Goal: Task Accomplishment & Management: Complete application form

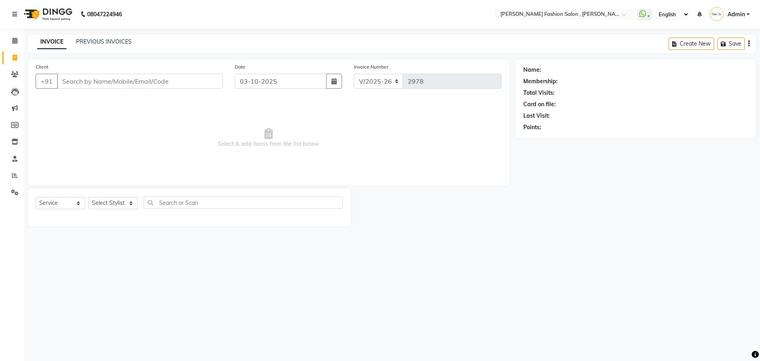
select select "5233"
select select "service"
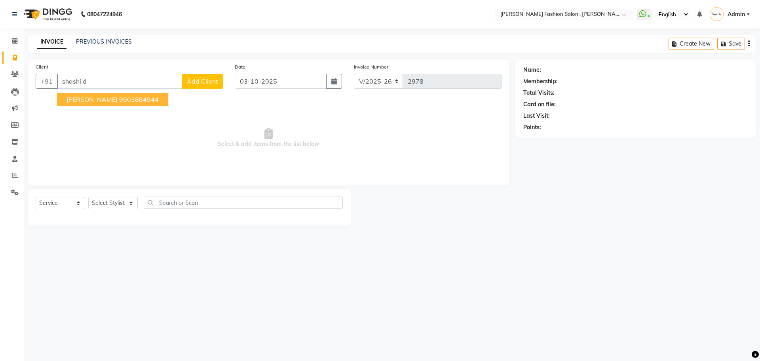
click at [96, 98] on span "[PERSON_NAME]" at bounding box center [92, 99] width 51 height 8
type input "9903884944"
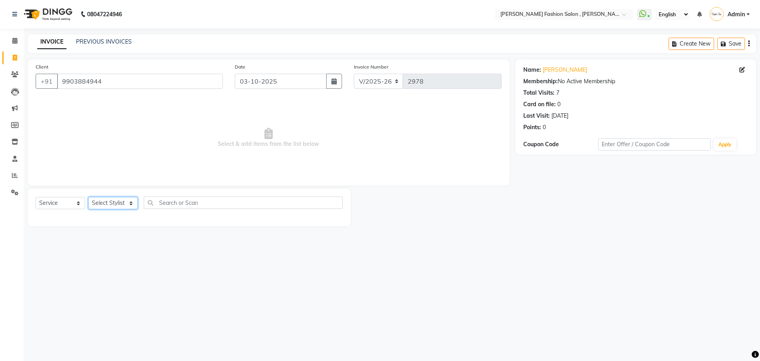
click at [106, 203] on select "Select Stylist [PERSON_NAME] [PERSON_NAME] [PERSON_NAME] [PERSON_NAME] [PERSON_…" at bounding box center [112, 203] width 49 height 12
select select "33869"
click at [88, 197] on select "Select Stylist [PERSON_NAME] [PERSON_NAME] [PERSON_NAME] [PERSON_NAME] [PERSON_…" at bounding box center [112, 203] width 49 height 12
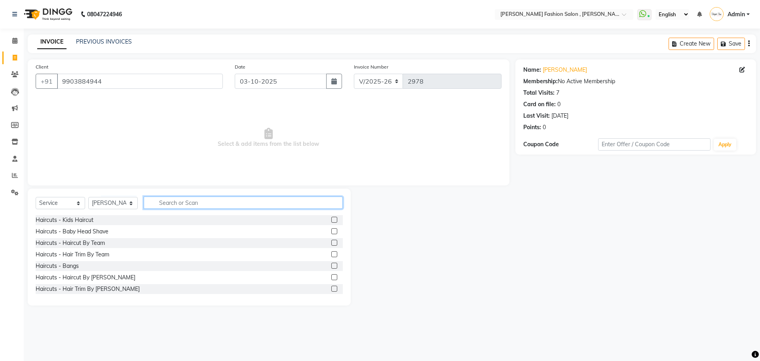
click at [156, 200] on input "text" at bounding box center [243, 202] width 199 height 12
type input "root"
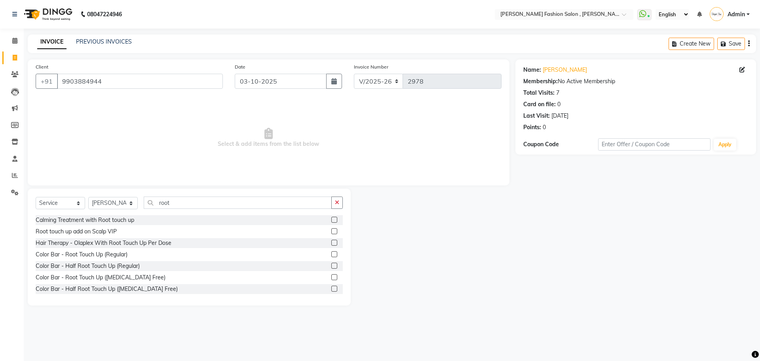
click at [331, 266] on label at bounding box center [334, 265] width 6 height 6
click at [331, 266] on input "checkbox" at bounding box center [333, 265] width 5 height 5
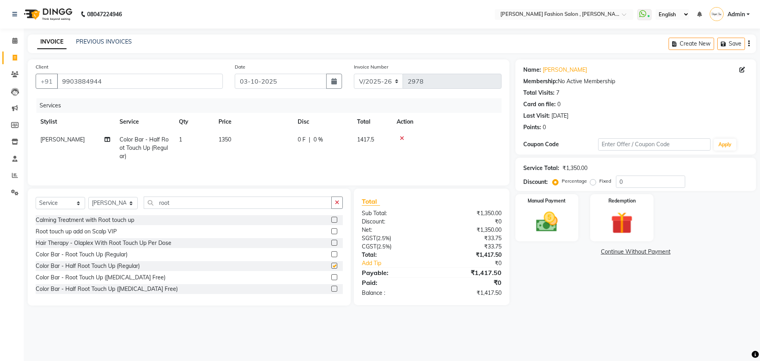
checkbox input "false"
click at [401, 136] on icon at bounding box center [402, 138] width 4 height 6
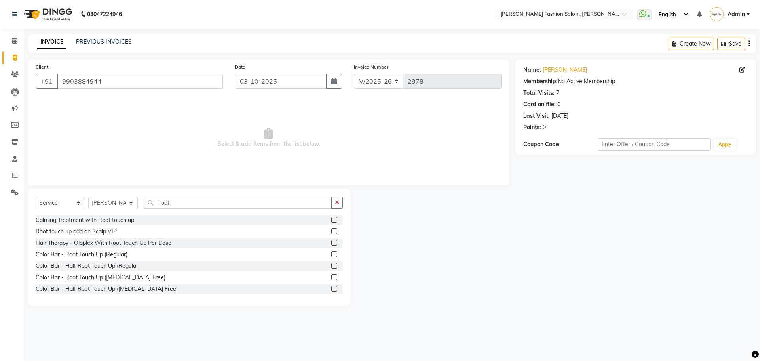
click at [331, 254] on label at bounding box center [334, 254] width 6 height 6
click at [331, 254] on input "checkbox" at bounding box center [333, 254] width 5 height 5
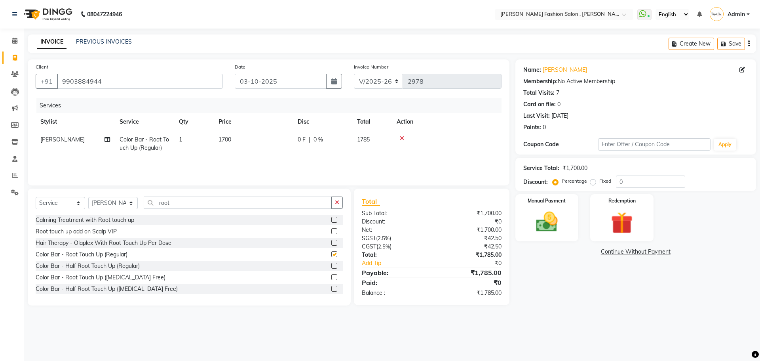
checkbox input "false"
click at [554, 226] on img at bounding box center [547, 222] width 37 height 26
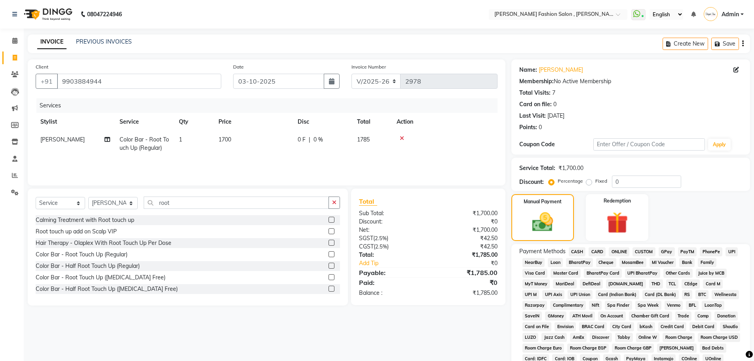
click at [581, 252] on span "CASH" at bounding box center [577, 251] width 17 height 9
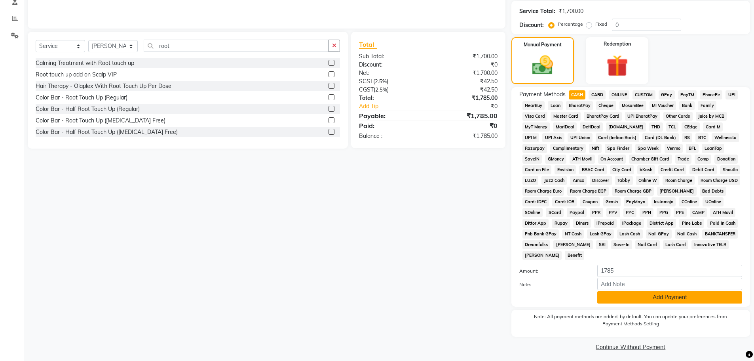
scroll to position [161, 0]
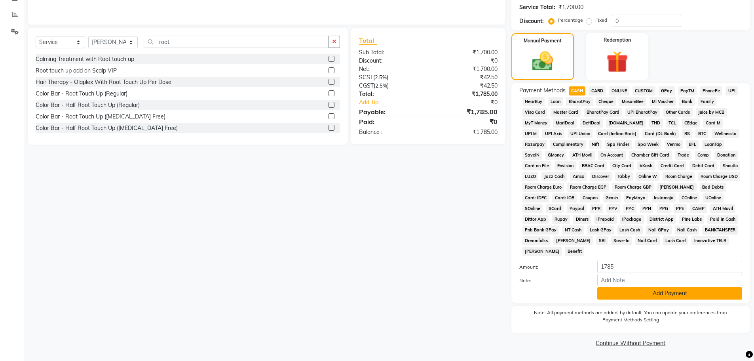
click at [637, 295] on button "Add Payment" at bounding box center [669, 293] width 145 height 12
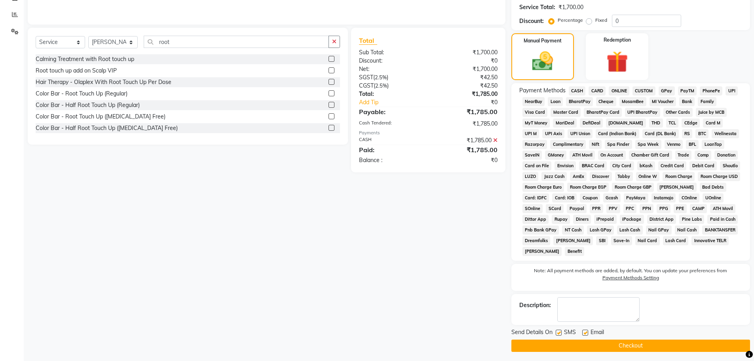
click at [661, 342] on button "Checkout" at bounding box center [631, 345] width 239 height 12
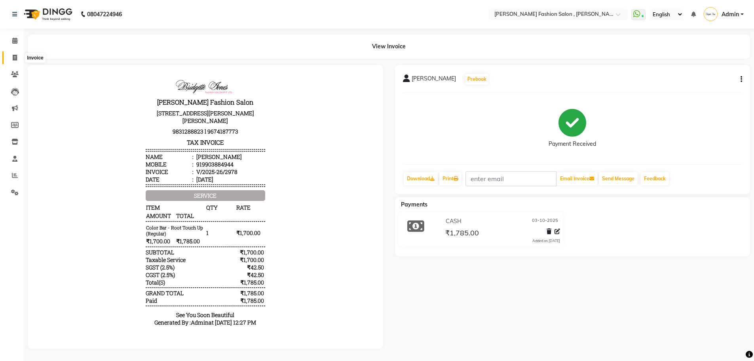
drag, startPoint x: 11, startPoint y: 55, endPoint x: 17, endPoint y: 63, distance: 10.1
click at [11, 55] on span at bounding box center [15, 57] width 14 height 9
select select "service"
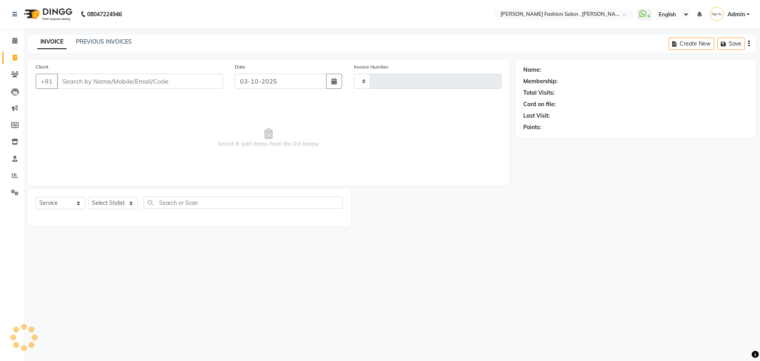
type input "2979"
select select "5233"
click at [82, 80] on input "Client" at bounding box center [140, 81] width 166 height 15
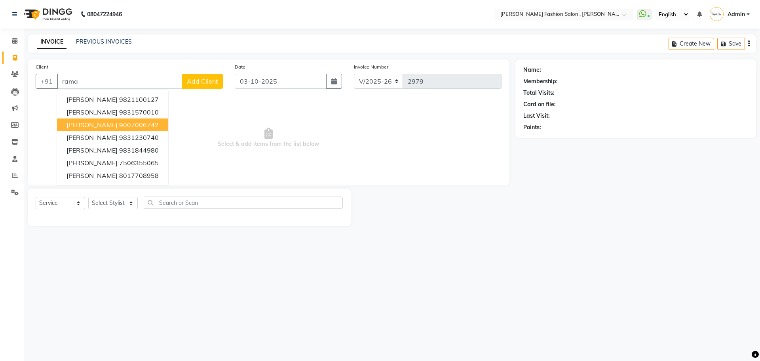
click at [145, 127] on ngb-highlight "9007006742" at bounding box center [139, 125] width 40 height 8
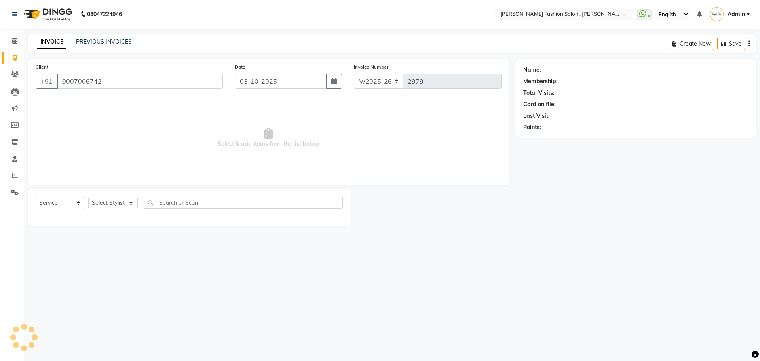
type input "9007006742"
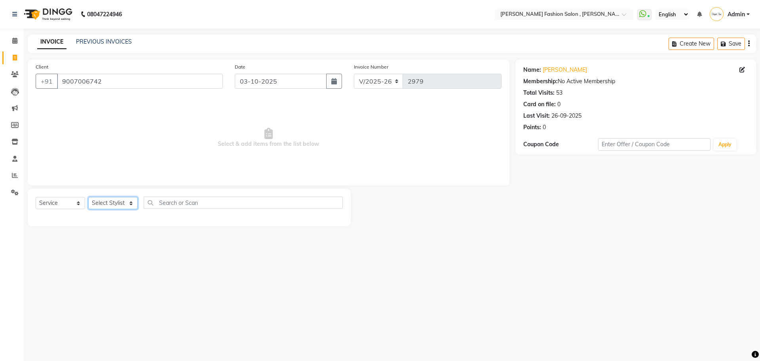
click at [131, 204] on select "Select Stylist [PERSON_NAME] [PERSON_NAME] [PERSON_NAME] [PERSON_NAME] [PERSON_…" at bounding box center [112, 203] width 49 height 12
select select "33863"
click at [88, 197] on select "Select Stylist [PERSON_NAME] [PERSON_NAME] [PERSON_NAME] [PERSON_NAME] [PERSON_…" at bounding box center [112, 203] width 49 height 12
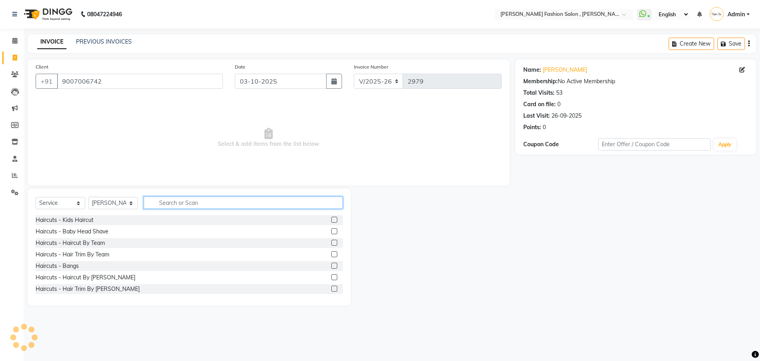
click at [169, 205] on input "text" at bounding box center [243, 202] width 199 height 12
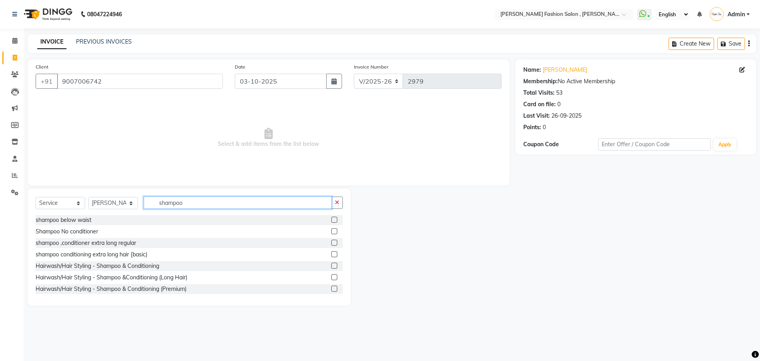
type input "shampoo"
click at [331, 290] on label at bounding box center [334, 288] width 6 height 6
click at [331, 290] on input "checkbox" at bounding box center [333, 288] width 5 height 5
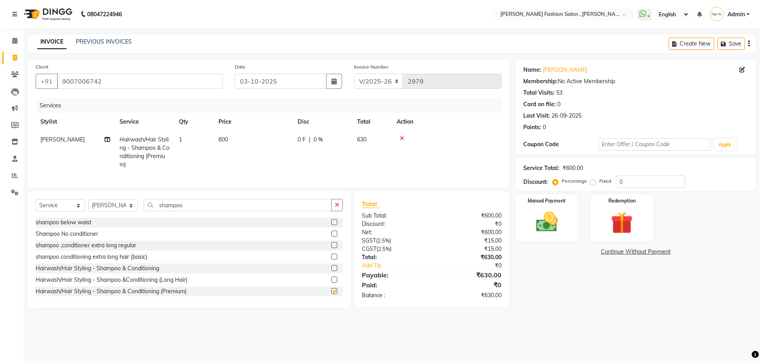
checkbox input "false"
click at [134, 211] on select "Select Stylist [PERSON_NAME] [PERSON_NAME] [PERSON_NAME] [PERSON_NAME] [PERSON_…" at bounding box center [112, 205] width 49 height 12
select select "33869"
click at [88, 205] on select "Select Stylist [PERSON_NAME] [PERSON_NAME] [PERSON_NAME] [PERSON_NAME] [PERSON_…" at bounding box center [112, 205] width 49 height 12
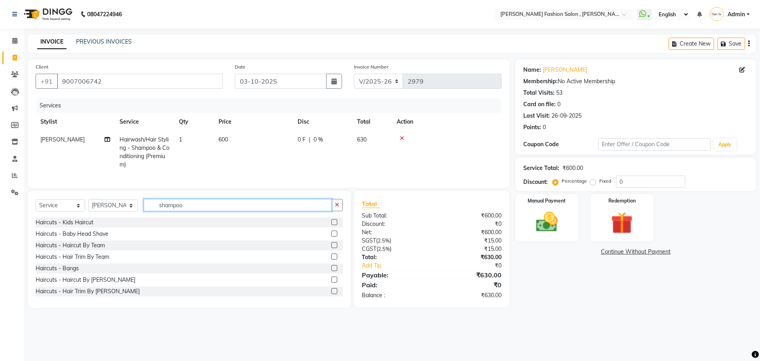
drag, startPoint x: 198, startPoint y: 215, endPoint x: 122, endPoint y: 228, distance: 77.2
click at [122, 228] on div "Select Service Product Membership Package Voucher Prepaid Gift Card Select Styl…" at bounding box center [189, 249] width 323 height 117
click at [84, 261] on div "Haircuts - Hair Trim By Team" at bounding box center [73, 257] width 74 height 8
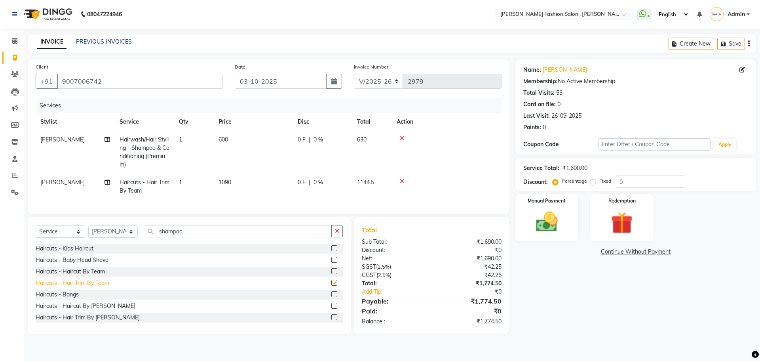
checkbox input "false"
click at [538, 223] on img at bounding box center [547, 222] width 37 height 26
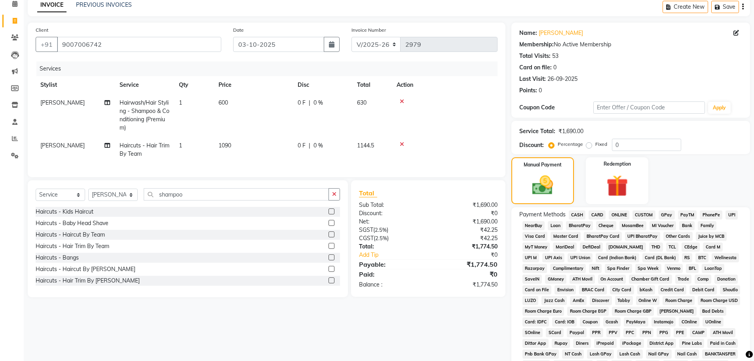
scroll to position [100, 0]
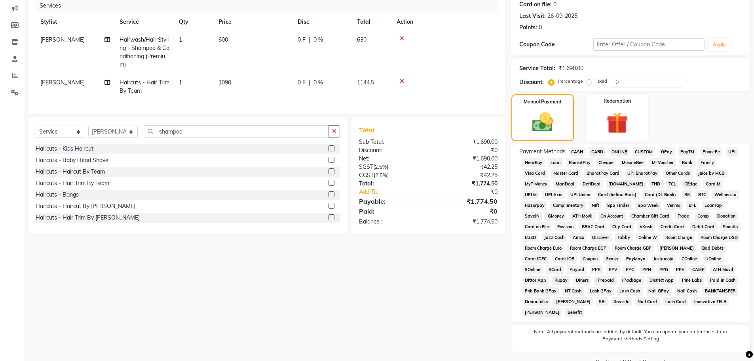
click at [624, 149] on span "ONLINE" at bounding box center [619, 151] width 21 height 9
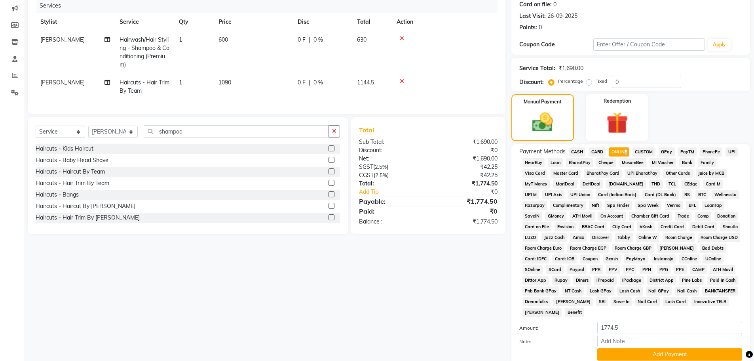
scroll to position [161, 0]
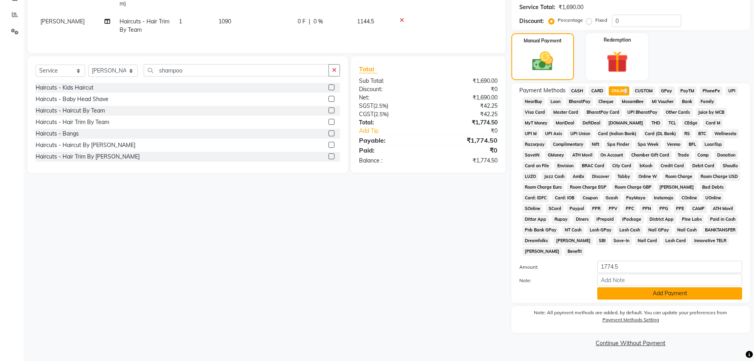
click at [673, 292] on button "Add Payment" at bounding box center [669, 293] width 145 height 12
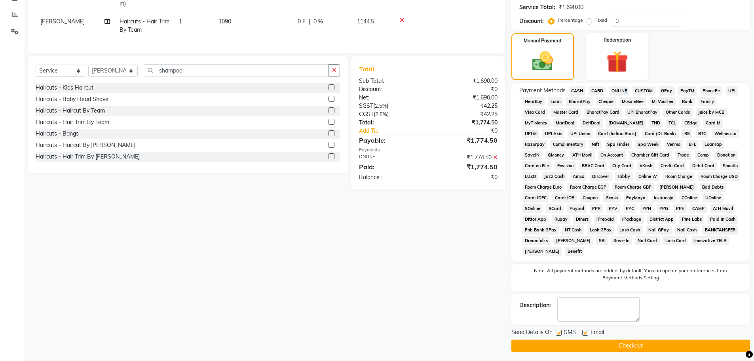
click at [654, 348] on button "Checkout" at bounding box center [631, 345] width 239 height 12
